Goal: Task Accomplishment & Management: Complete application form

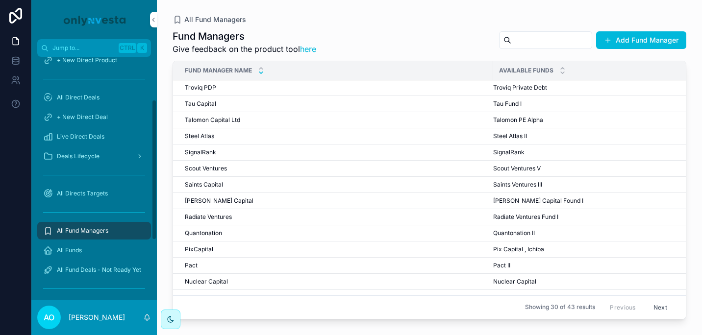
scroll to position [68, 0]
drag, startPoint x: 152, startPoint y: 155, endPoint x: 153, endPoint y: 127, distance: 27.5
click at [153, 127] on div "Home All Direct Products + New Direct Product All Direct Deals + New Direct Dea…" at bounding box center [93, 178] width 125 height 243
click at [90, 100] on span "All Direct Deals" at bounding box center [78, 99] width 43 height 8
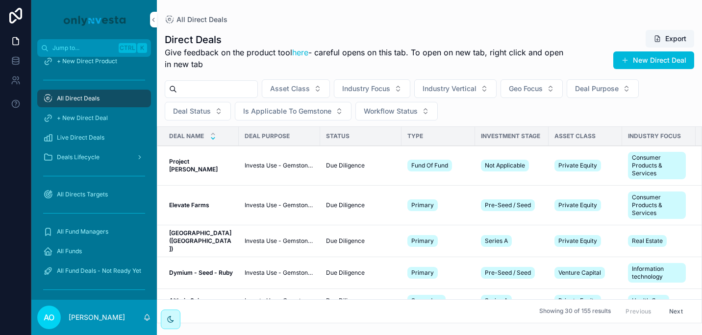
click at [212, 139] on icon "scrollable content" at bounding box center [213, 138] width 6 height 6
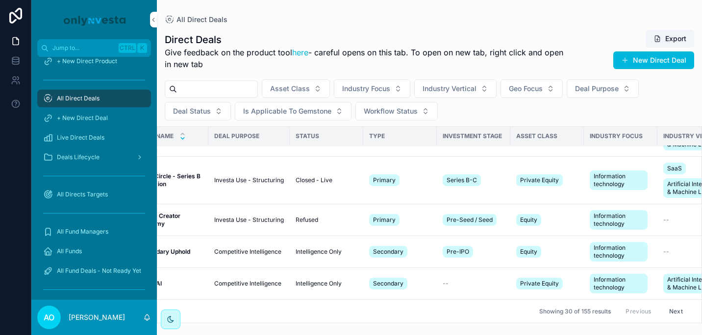
scroll to position [919, 39]
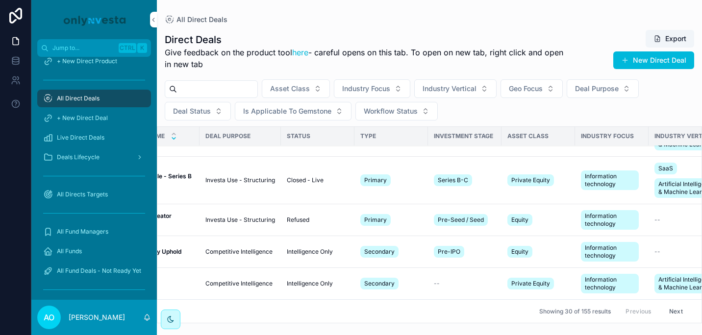
click at [672, 304] on button "Next" at bounding box center [675, 311] width 27 height 15
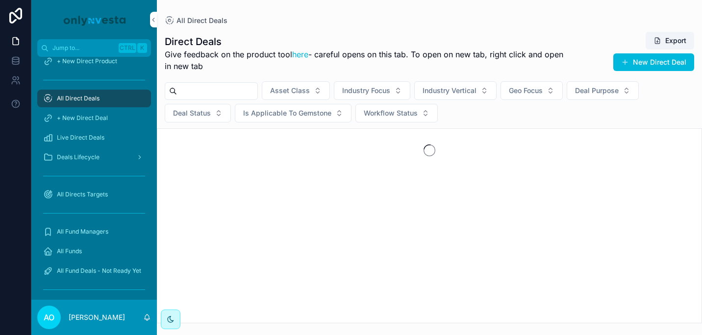
click at [221, 87] on input "scrollable content" at bounding box center [217, 91] width 80 height 14
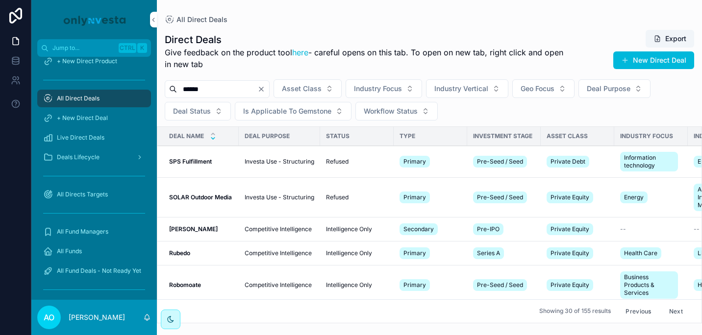
type input "******"
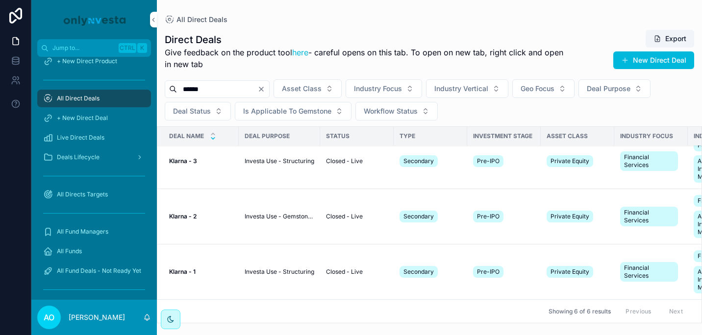
scroll to position [186, 0]
click at [184, 213] on strong "Klarna - 2" at bounding box center [182, 216] width 27 height 7
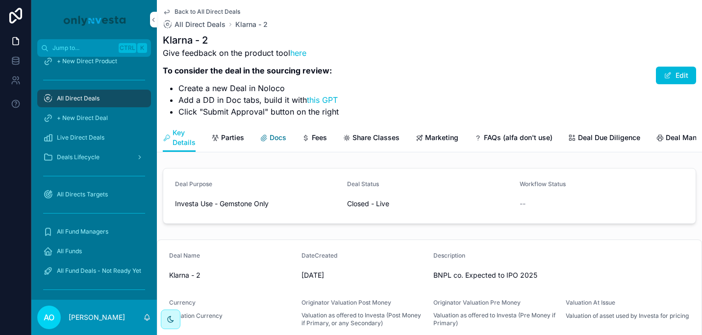
click at [278, 138] on span "Docs" at bounding box center [277, 138] width 17 height 10
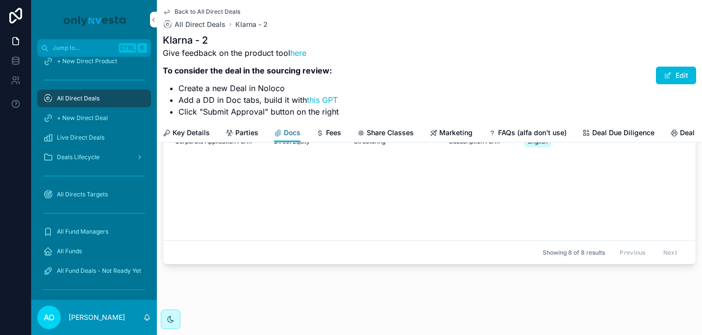
click at [292, 133] on span "Docs" at bounding box center [292, 133] width 17 height 10
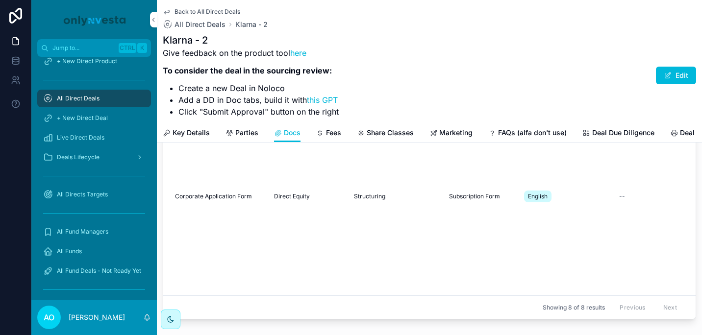
scroll to position [126, 0]
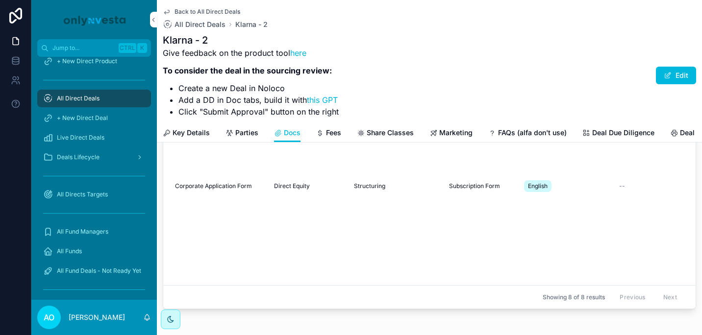
click at [432, 229] on td "Structuring" at bounding box center [395, 186] width 95 height 220
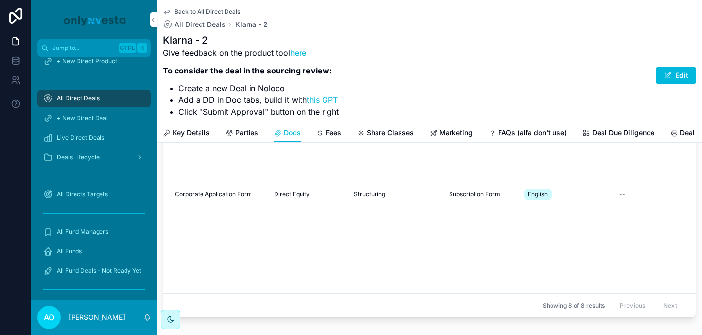
scroll to position [178, 0]
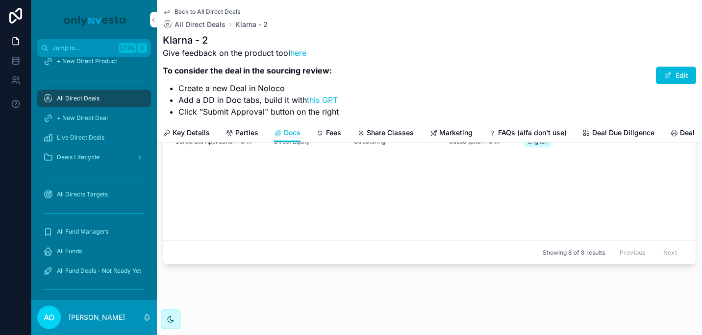
click at [570, 249] on span "Showing 8 of 8 results" at bounding box center [573, 253] width 62 height 8
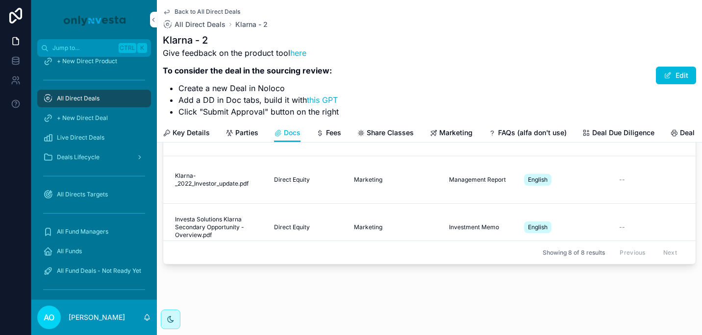
scroll to position [351, 0]
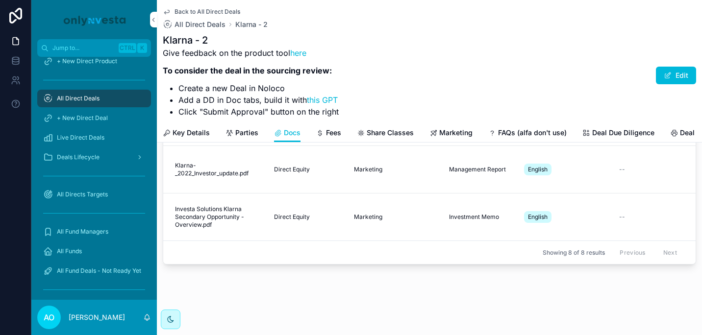
click at [85, 96] on span "All Direct Deals" at bounding box center [78, 99] width 43 height 8
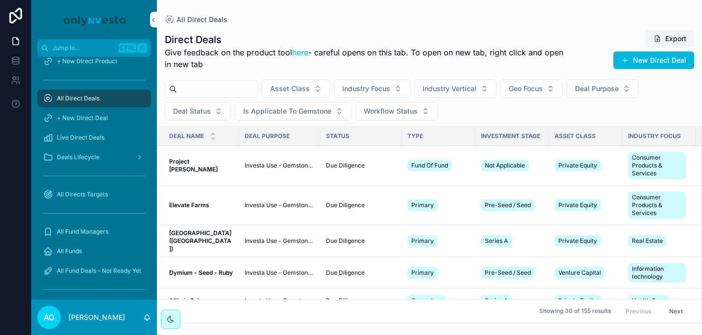
click at [202, 86] on input "scrollable content" at bounding box center [217, 89] width 80 height 14
type input "******"
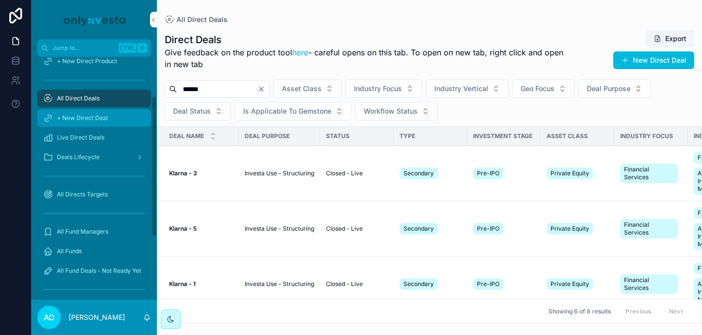
click at [118, 124] on div "+ New Direct Deal" at bounding box center [94, 118] width 102 height 16
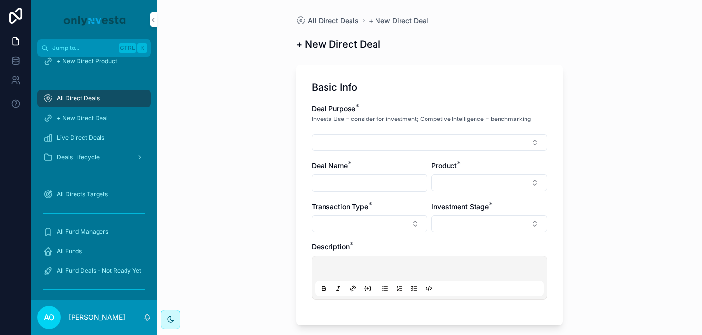
click at [95, 95] on span "All Direct Deals" at bounding box center [78, 99] width 43 height 8
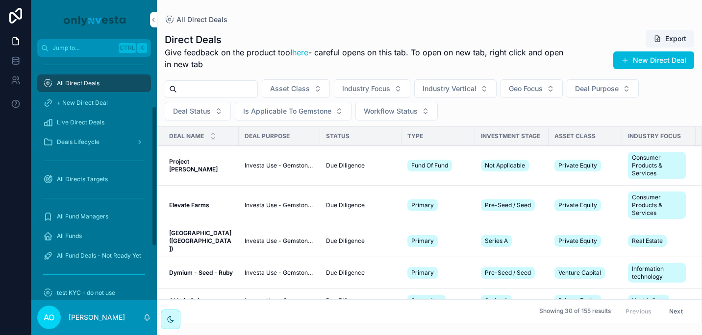
scroll to position [85, 0]
click at [203, 164] on strong "Project [PERSON_NAME]" at bounding box center [193, 165] width 49 height 15
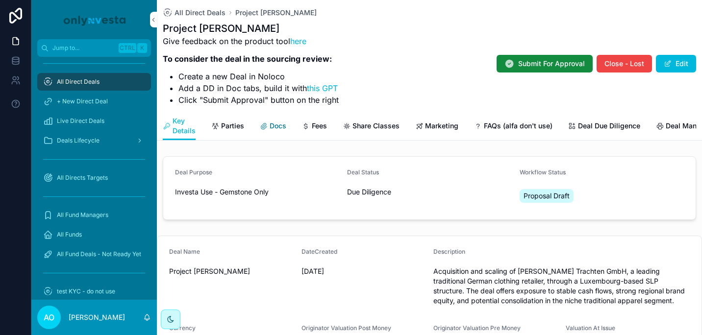
click at [274, 128] on span "Docs" at bounding box center [277, 126] width 17 height 10
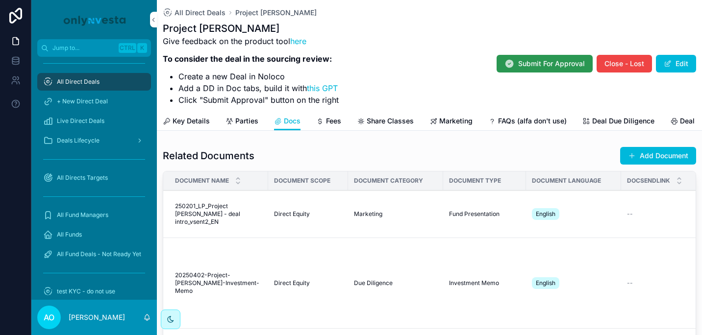
click at [542, 64] on span "Submit For Approval" at bounding box center [551, 64] width 67 height 10
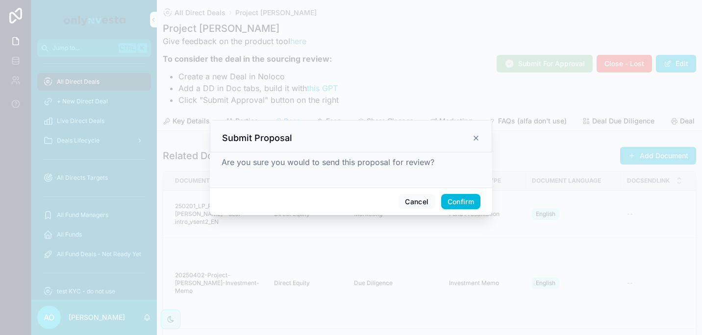
click at [477, 137] on icon at bounding box center [476, 138] width 4 height 4
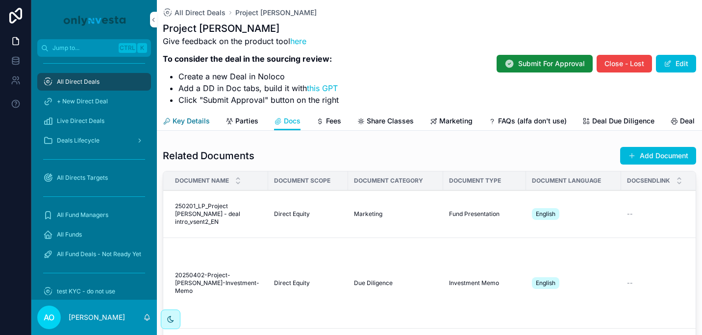
click at [190, 121] on span "Key Details" at bounding box center [190, 121] width 37 height 10
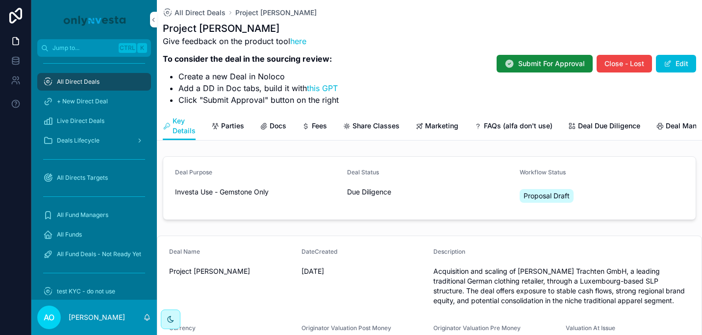
click at [287, 123] on div "Key Details Parties Docs Fees Share Classes Marketing FAQs (alfa don't use) Dea…" at bounding box center [429, 126] width 533 height 28
click at [278, 127] on span "Docs" at bounding box center [277, 126] width 17 height 10
